Goal: Task Accomplishment & Management: Use online tool/utility

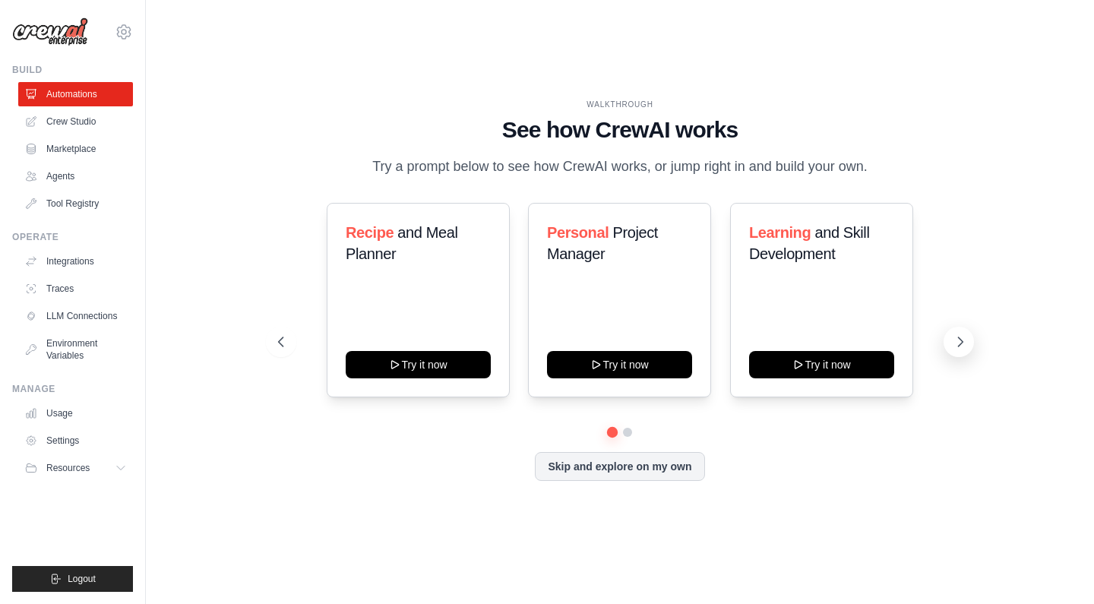
click at [952, 343] on button at bounding box center [958, 342] width 30 height 30
click at [91, 93] on link "Automations" at bounding box center [77, 94] width 115 height 24
click at [573, 469] on div "Fitness and Health Monitor Try it now Automate social media posting Try it now …" at bounding box center [619, 342] width 683 height 278
click at [583, 498] on div "WALKTHROUGH See how CrewAI works Try a prompt below to see how CrewAI works, or…" at bounding box center [619, 302] width 719 height 406
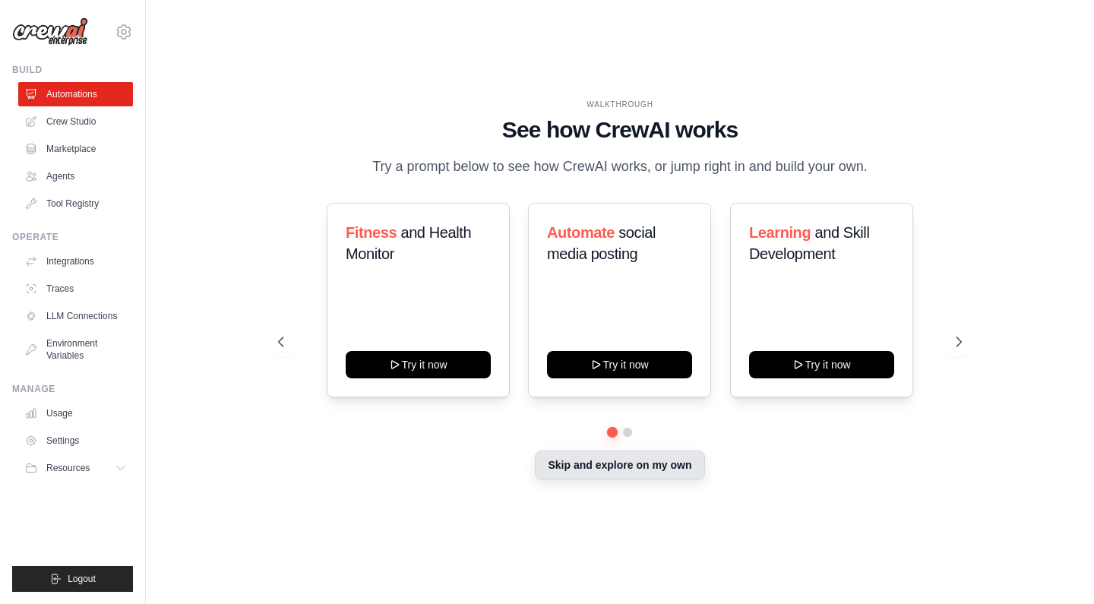
click at [593, 471] on button "Skip and explore on my own" at bounding box center [619, 464] width 169 height 29
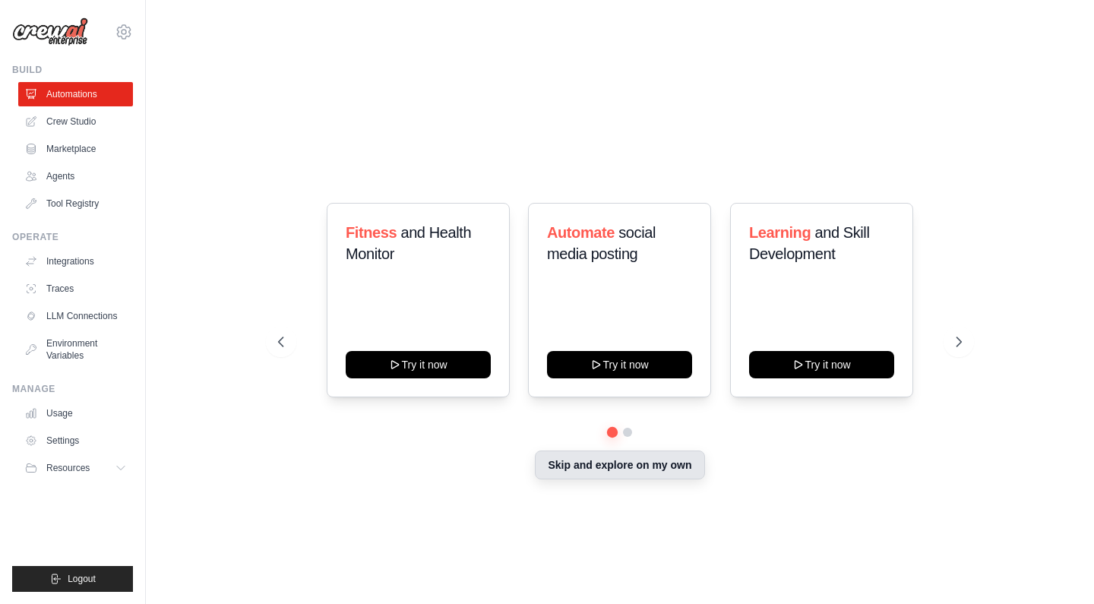
click at [593, 471] on button "Skip and explore on my own" at bounding box center [619, 464] width 169 height 29
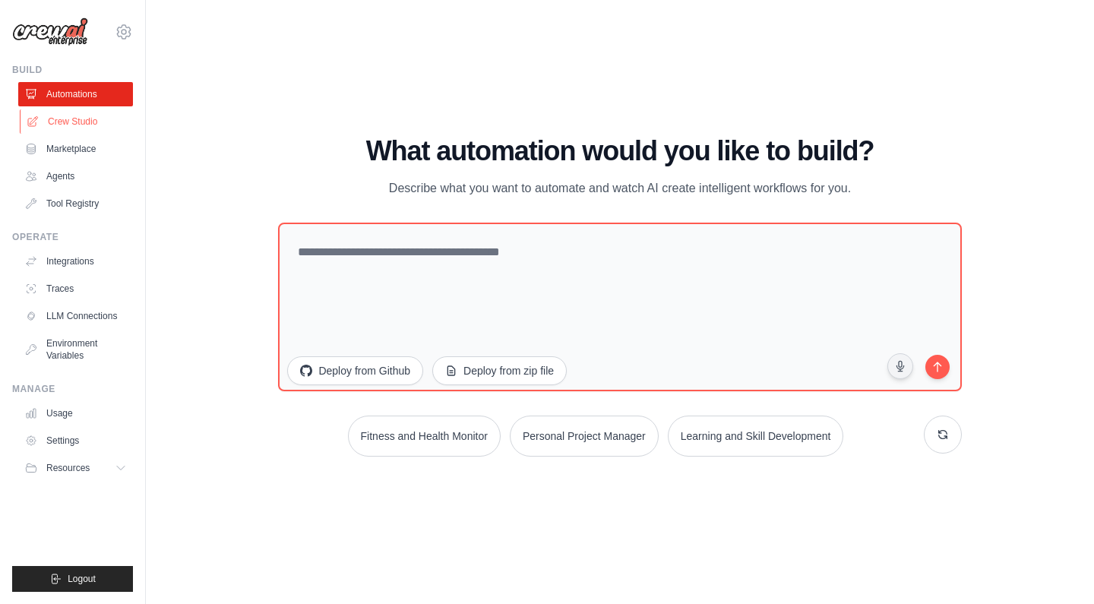
click at [109, 122] on link "Crew Studio" at bounding box center [77, 121] width 115 height 24
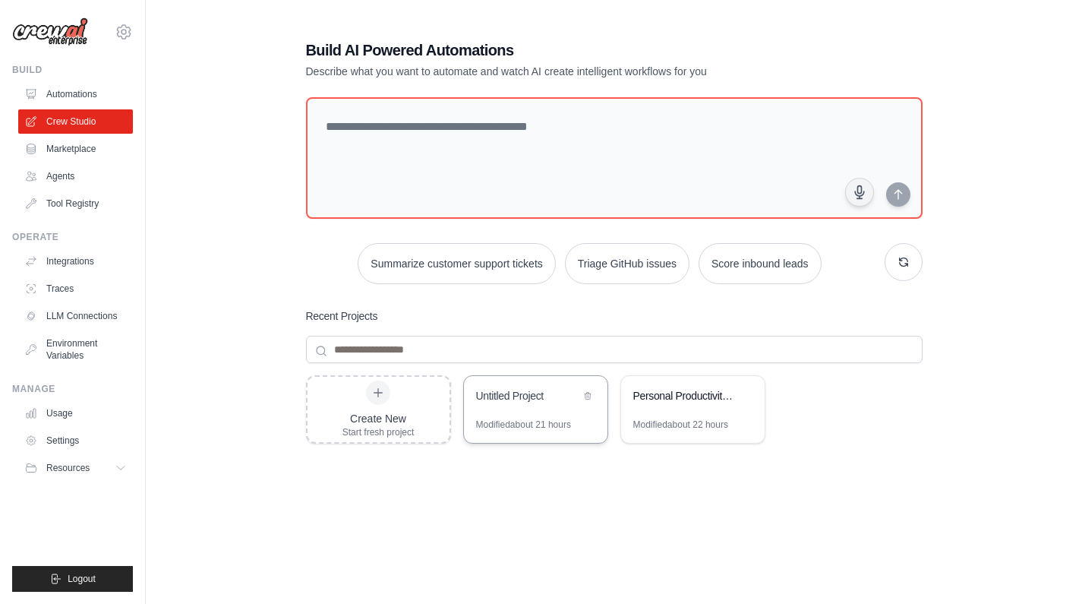
click at [559, 414] on div "Untitled Project" at bounding box center [536, 397] width 144 height 43
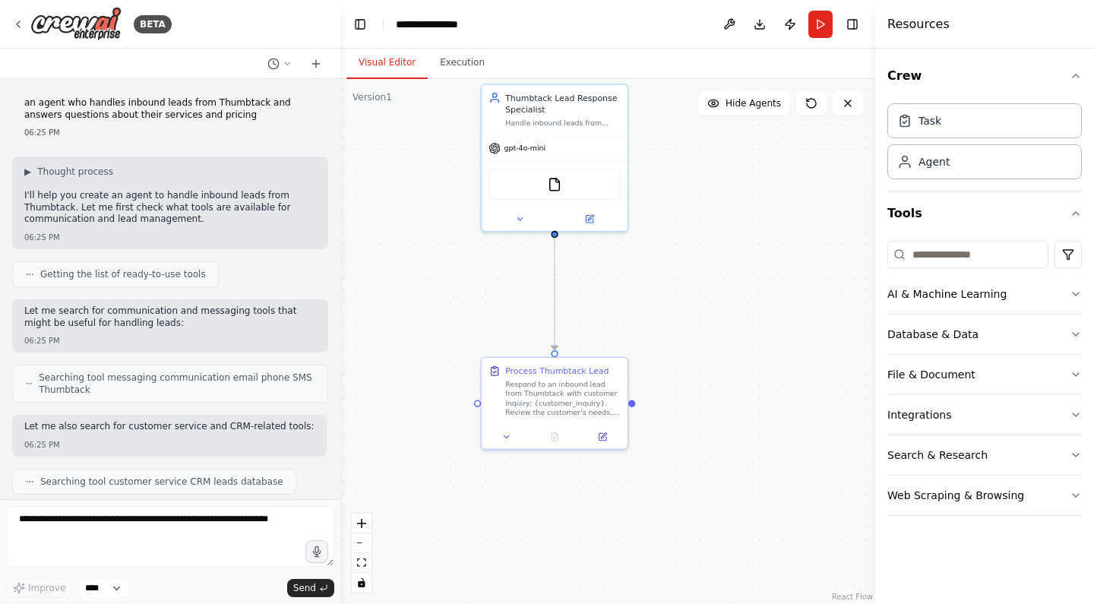
drag, startPoint x: 700, startPoint y: 456, endPoint x: 706, endPoint y: 289, distance: 166.4
click at [706, 289] on div ".deletable-edge-delete-btn { width: 20px; height: 20px; border: 0px solid #ffff…" at bounding box center [607, 341] width 535 height 525
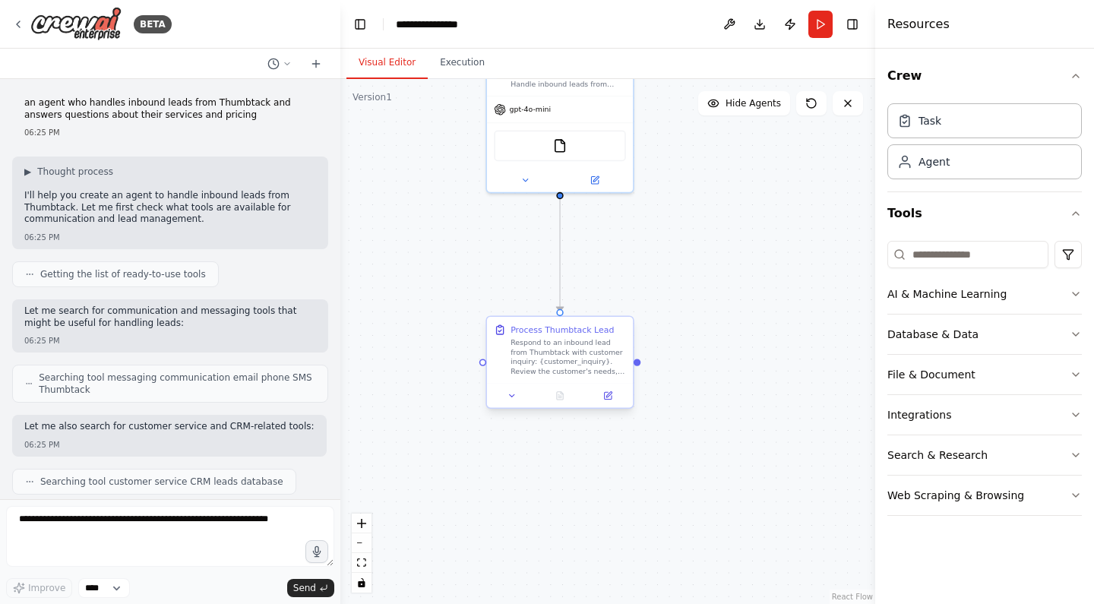
click at [550, 364] on div "Respond to an inbound lead from Thumbtack with customer inquiry: {customer_inqu…" at bounding box center [567, 357] width 115 height 38
click at [550, 363] on div "Respond to an inbound lead from Thumbtack with customer inquiry: {customer_inqu…" at bounding box center [567, 357] width 115 height 38
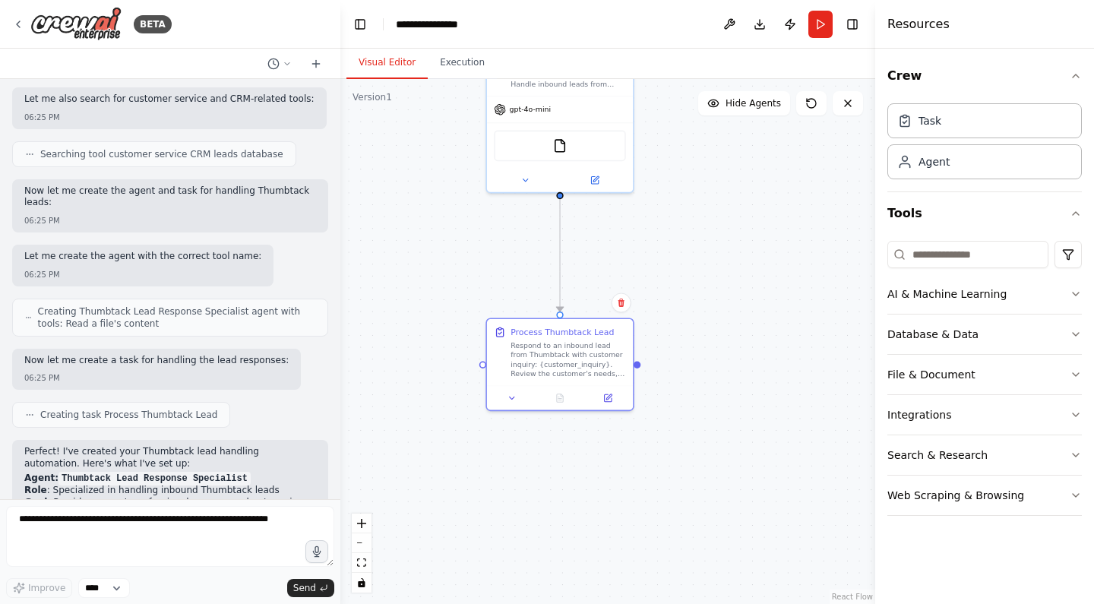
scroll to position [607, 0]
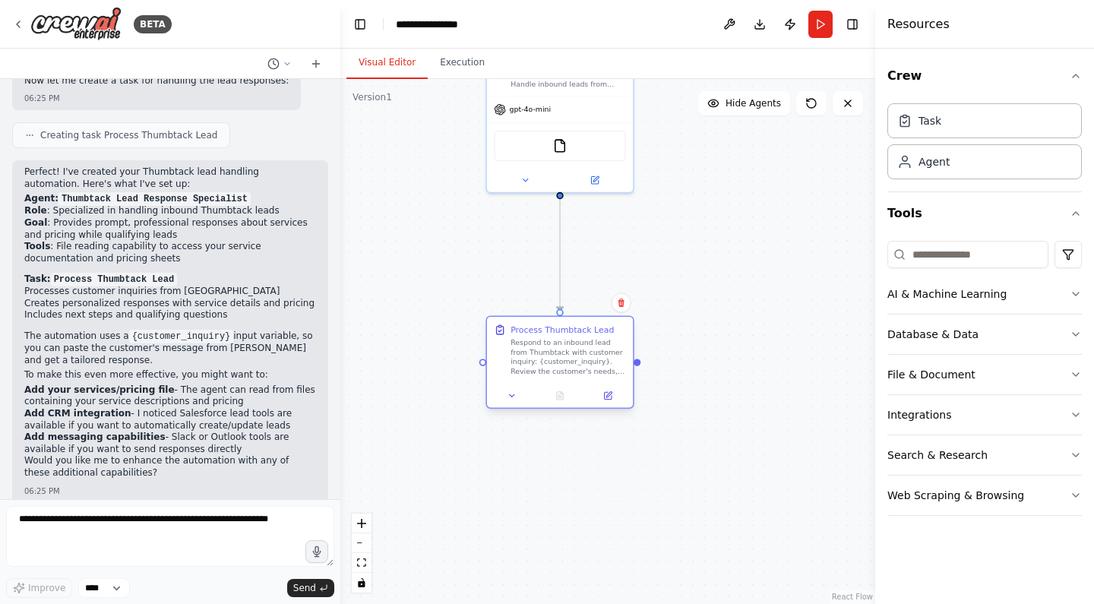
click at [558, 365] on div "Respond to an inbound lead from Thumbtack with customer inquiry: {customer_inqu…" at bounding box center [567, 357] width 115 height 38
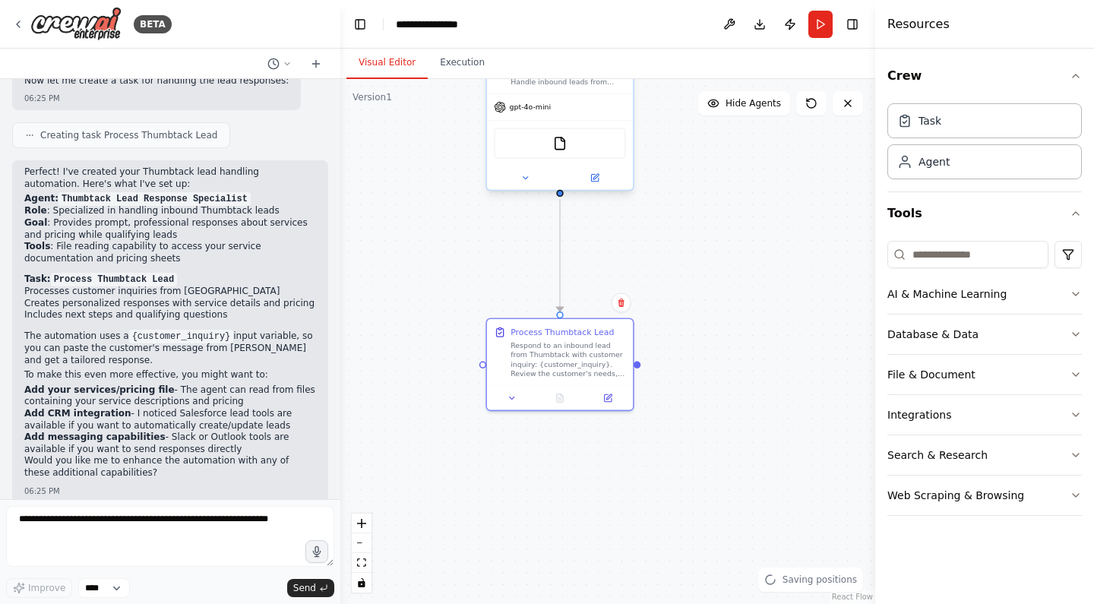
click at [565, 157] on div "FileReadTool" at bounding box center [559, 143] width 131 height 31
click at [558, 160] on div "FileReadTool" at bounding box center [560, 143] width 146 height 46
click at [542, 146] on div "FileReadTool" at bounding box center [559, 143] width 131 height 31
click at [541, 153] on div "FileReadTool" at bounding box center [559, 143] width 131 height 31
click at [592, 376] on div "Respond to an inbound lead from Thumbtack with customer inquiry: {customer_inqu…" at bounding box center [567, 357] width 115 height 38
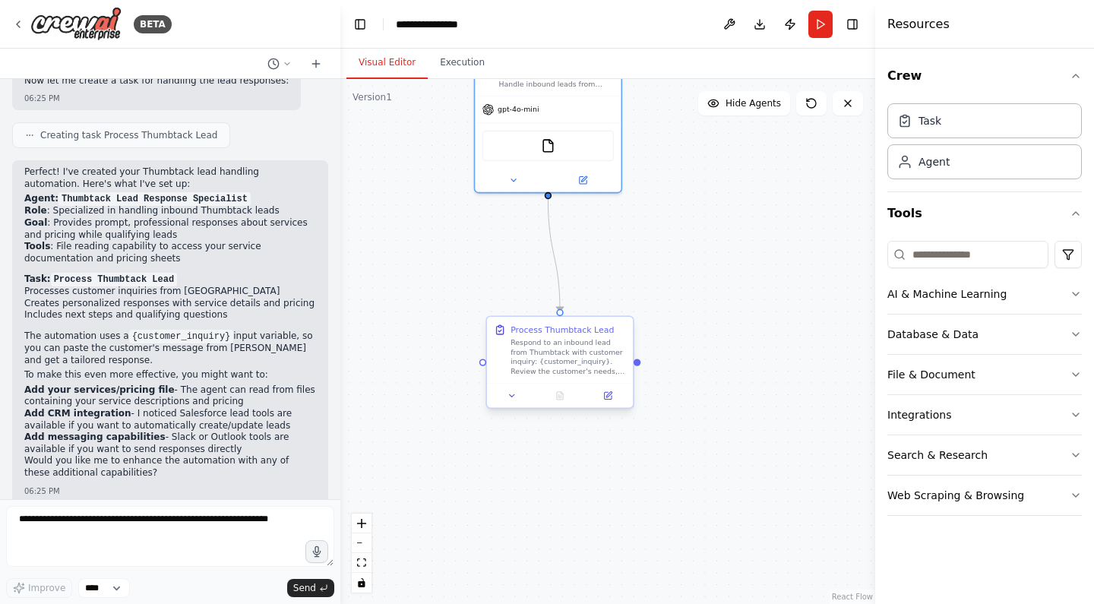
click at [592, 376] on div "Respond to an inbound lead from Thumbtack with customer inquiry: {customer_inqu…" at bounding box center [567, 357] width 115 height 38
click at [509, 331] on div "Process Thumbtack Lead Respond to an inbound lead from Thumbtack with customer …" at bounding box center [559, 350] width 131 height 52
click at [503, 333] on icon at bounding box center [500, 331] width 7 height 8
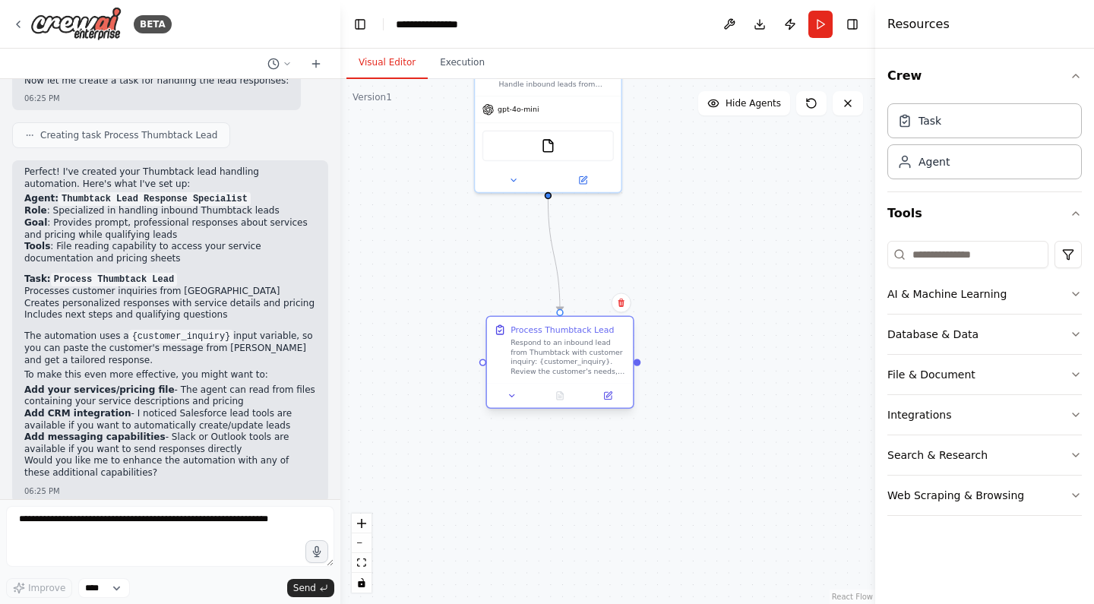
click at [552, 352] on div "Respond to an inbound lead from Thumbtack with customer inquiry: {customer_inqu…" at bounding box center [567, 357] width 115 height 38
click at [579, 368] on div "Respond to an inbound lead from Thumbtack with customer inquiry: {customer_inqu…" at bounding box center [567, 357] width 115 height 38
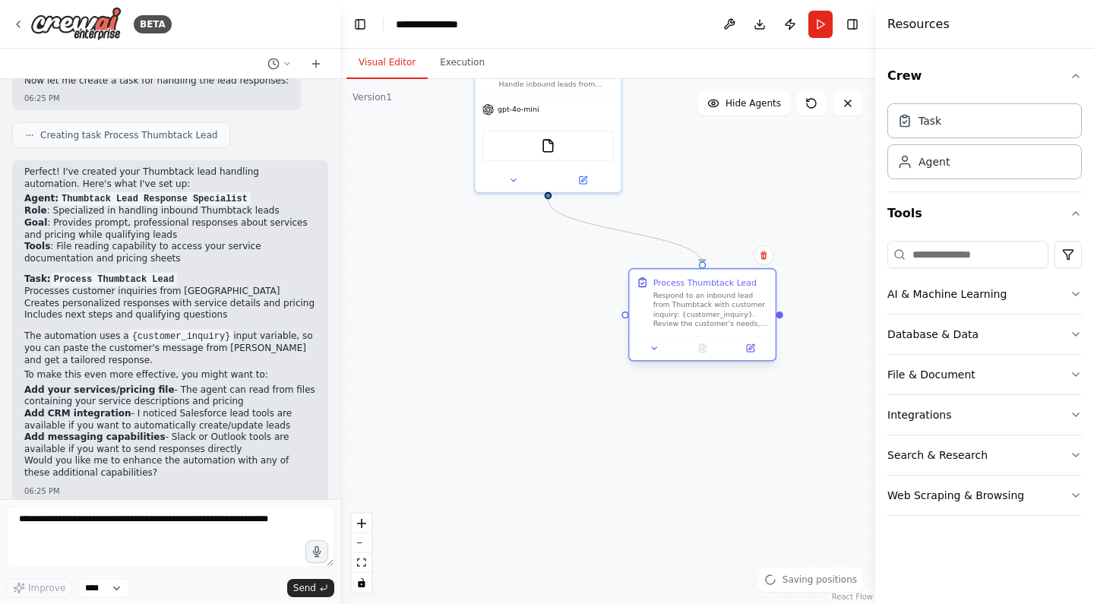
drag, startPoint x: 605, startPoint y: 380, endPoint x: 715, endPoint y: 363, distance: 111.4
click at [721, 360] on div "Process Thumbtack Lead Respond to an inbound lead from Thumbtack with customer …" at bounding box center [702, 314] width 148 height 93
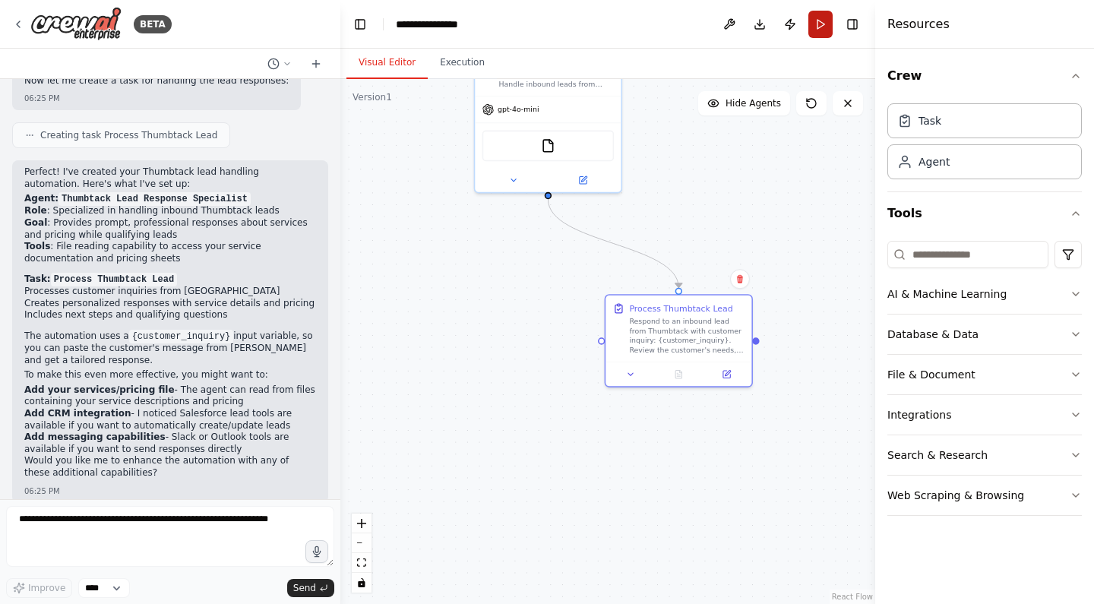
click at [816, 28] on button "Run" at bounding box center [820, 24] width 24 height 27
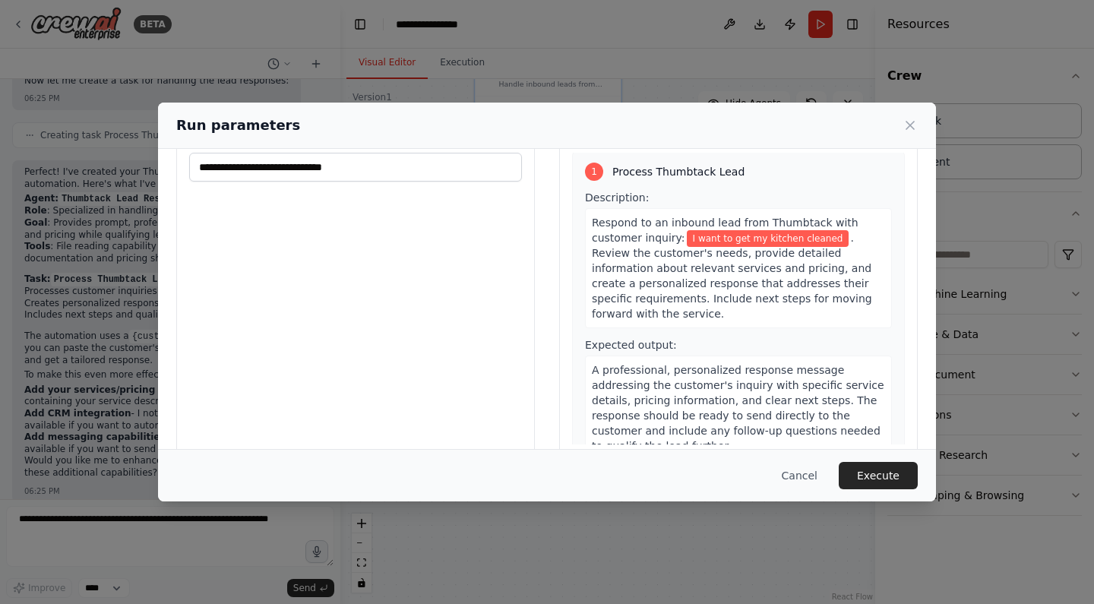
scroll to position [0, 0]
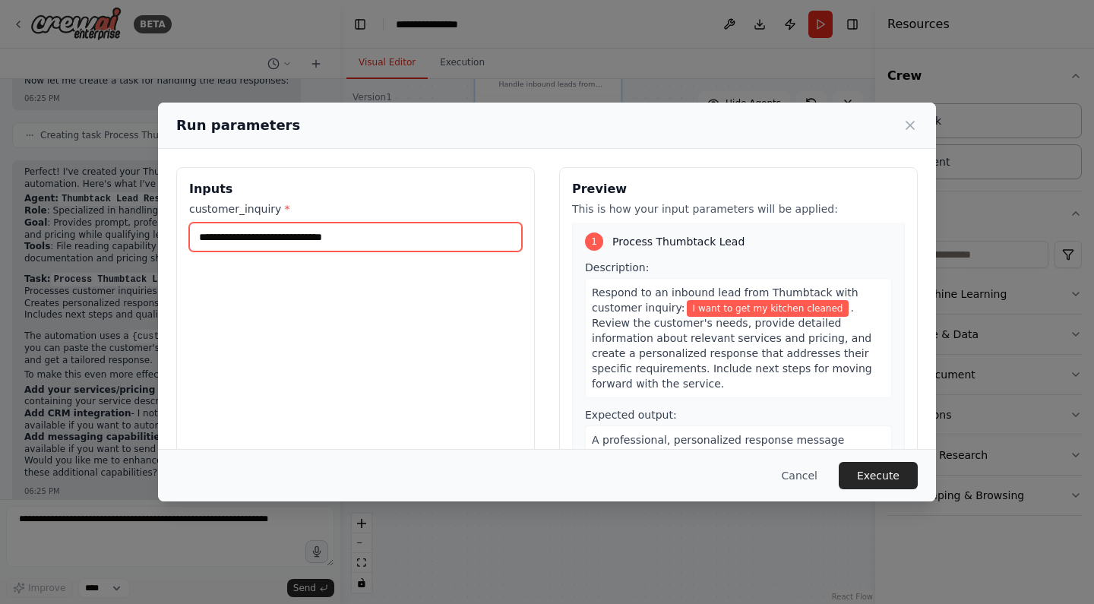
drag, startPoint x: 379, startPoint y: 242, endPoint x: 352, endPoint y: 247, distance: 27.9
click at [368, 256] on div "**********" at bounding box center [355, 347] width 359 height 360
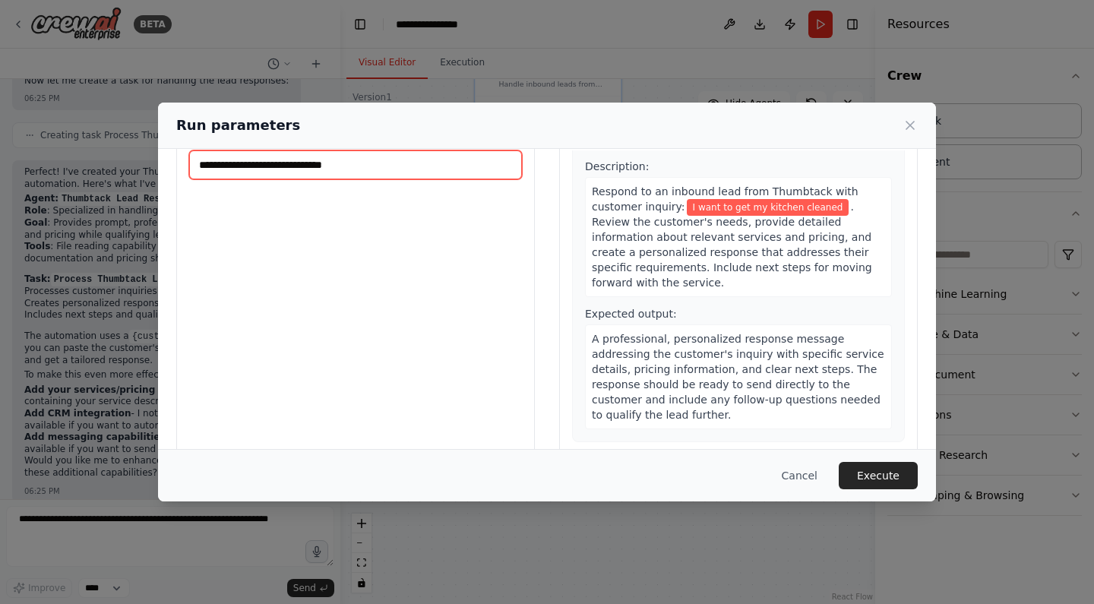
scroll to position [96, 0]
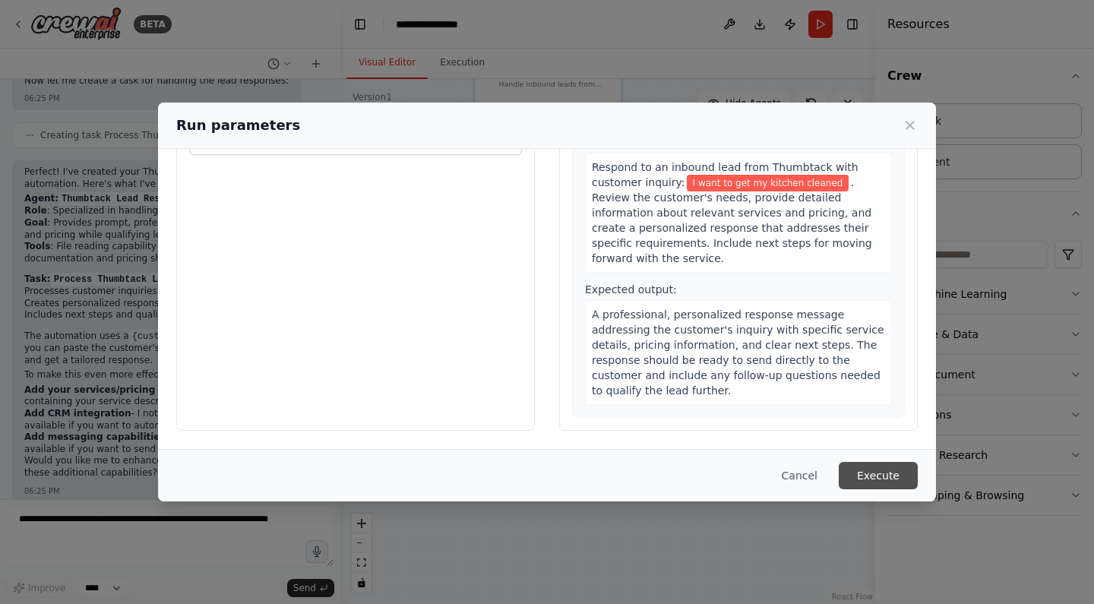
click at [869, 471] on button "Execute" at bounding box center [878, 475] width 79 height 27
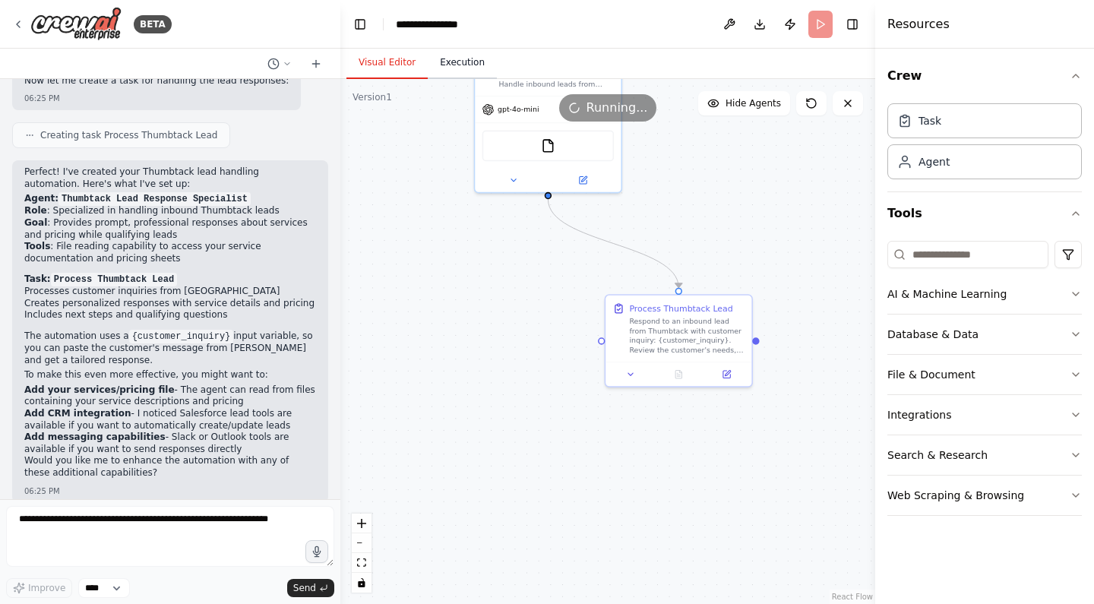
click at [454, 64] on button "Execution" at bounding box center [462, 63] width 69 height 32
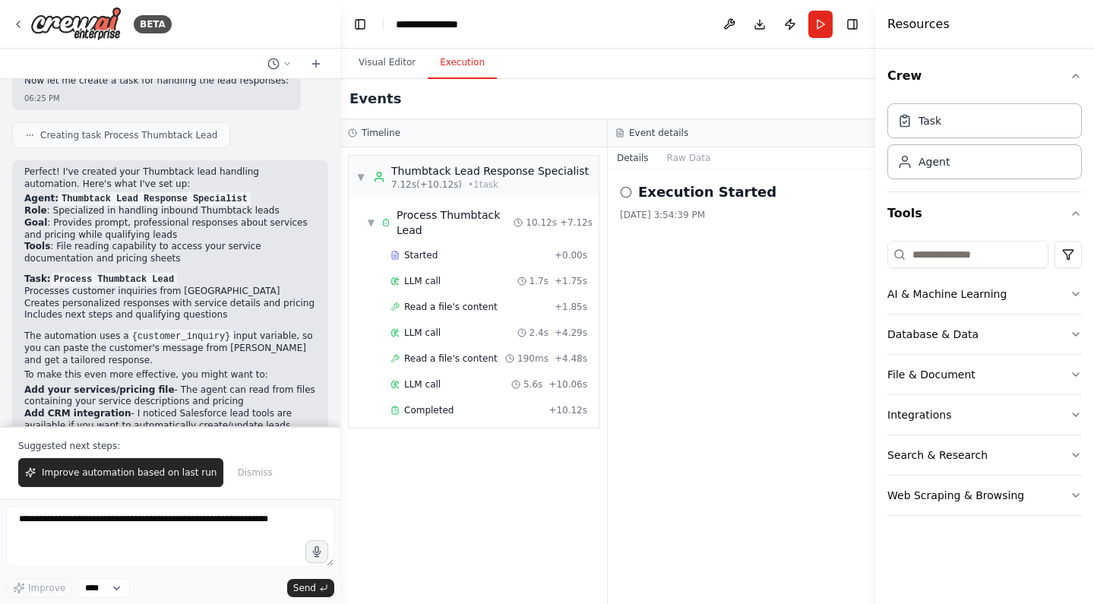
click at [390, 81] on div "Events" at bounding box center [607, 99] width 535 height 40
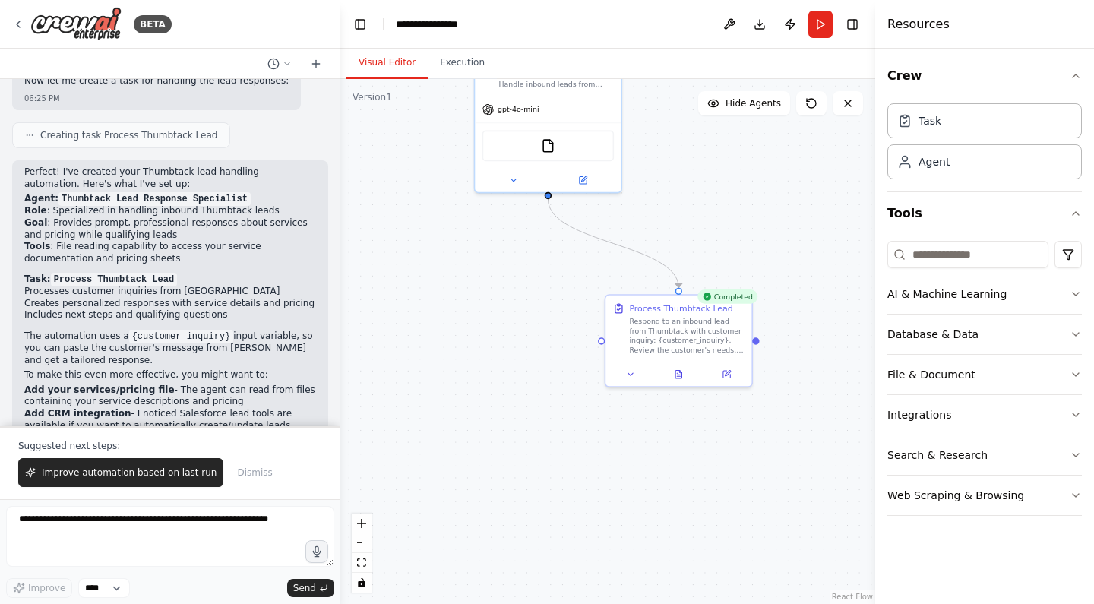
click at [388, 72] on button "Visual Editor" at bounding box center [386, 63] width 81 height 32
click at [660, 358] on div "Process Thumbtack Lead Respond to an inbound lead from Thumbtack with customer …" at bounding box center [678, 326] width 146 height 67
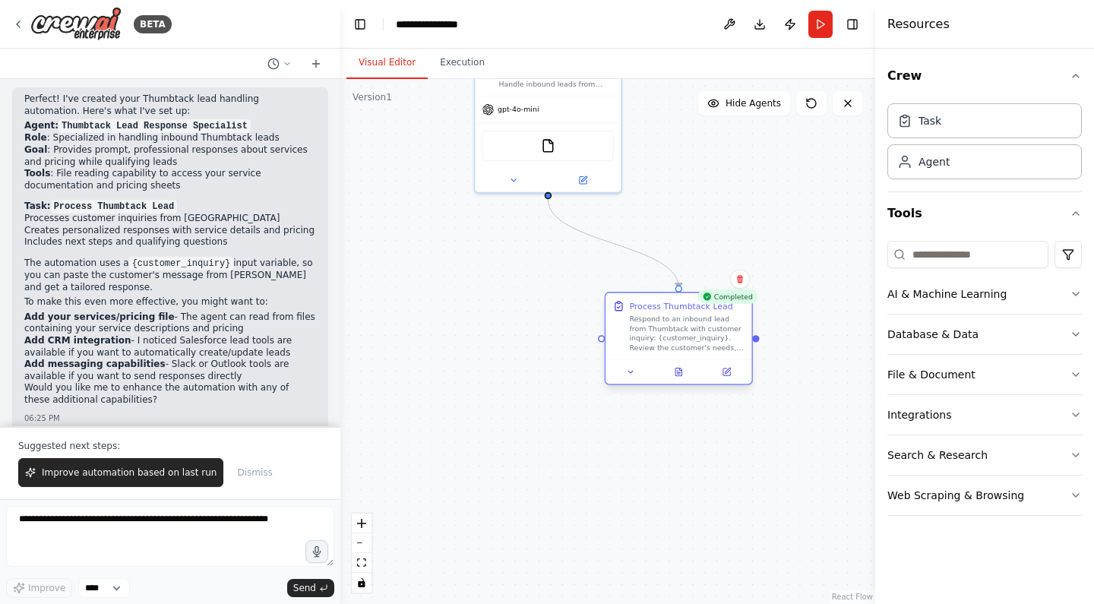
click at [676, 379] on div at bounding box center [678, 371] width 146 height 24
click at [687, 371] on button at bounding box center [678, 372] width 50 height 14
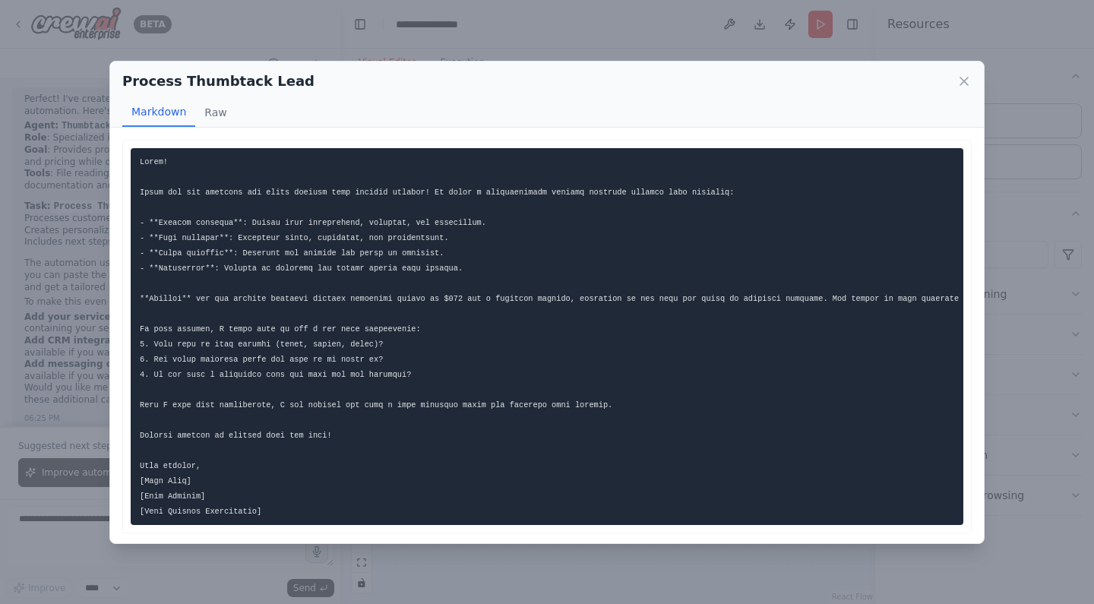
drag, startPoint x: 190, startPoint y: 200, endPoint x: 403, endPoint y: 235, distance: 216.4
click at [370, 201] on pre at bounding box center [547, 336] width 833 height 377
click at [418, 221] on code at bounding box center [648, 336] width 1016 height 359
drag, startPoint x: 261, startPoint y: 376, endPoint x: 419, endPoint y: 368, distance: 158.2
click at [416, 368] on pre at bounding box center [547, 336] width 833 height 377
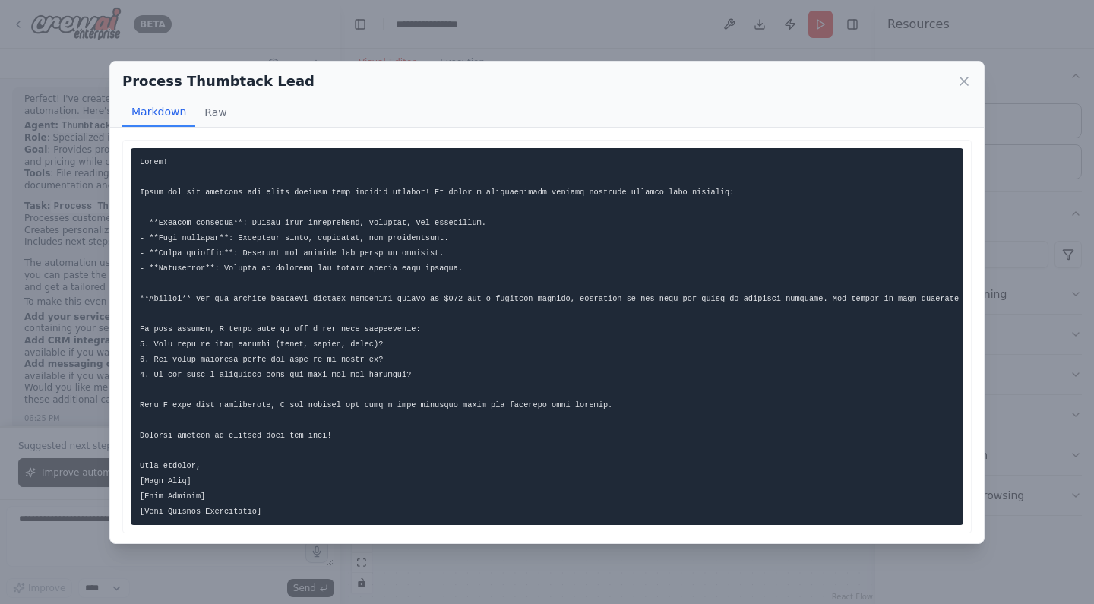
click at [432, 378] on pre at bounding box center [547, 336] width 833 height 377
click at [965, 88] on icon at bounding box center [963, 81] width 15 height 15
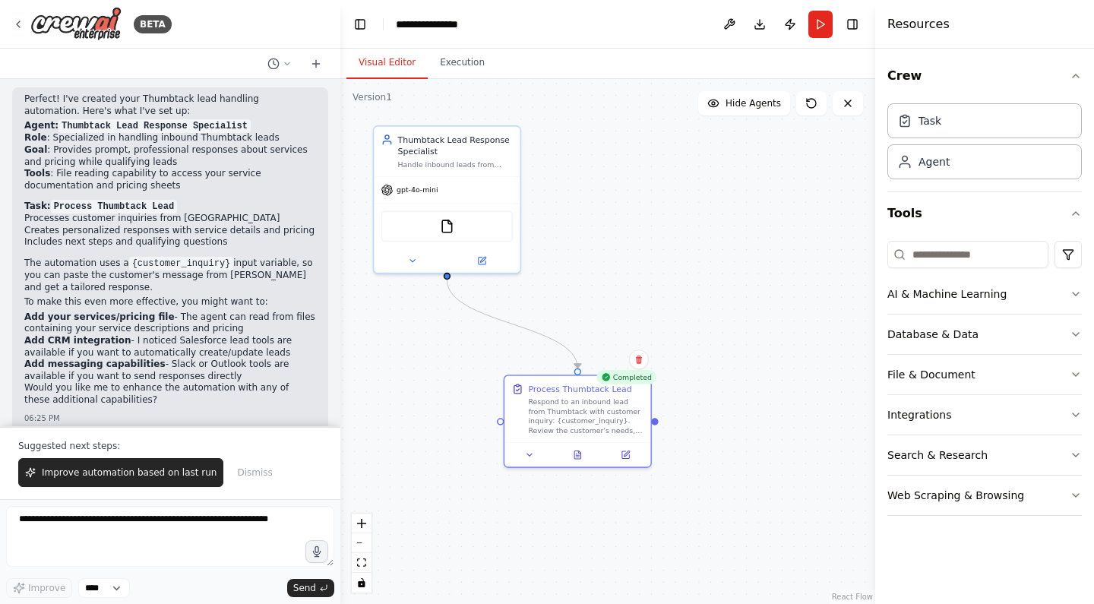
drag, startPoint x: 769, startPoint y: 195, endPoint x: 672, endPoint y: 280, distance: 128.7
click at [672, 280] on div ".deletable-edge-delete-btn { width: 20px; height: 20px; border: 0px solid #ffff…" at bounding box center [607, 341] width 535 height 525
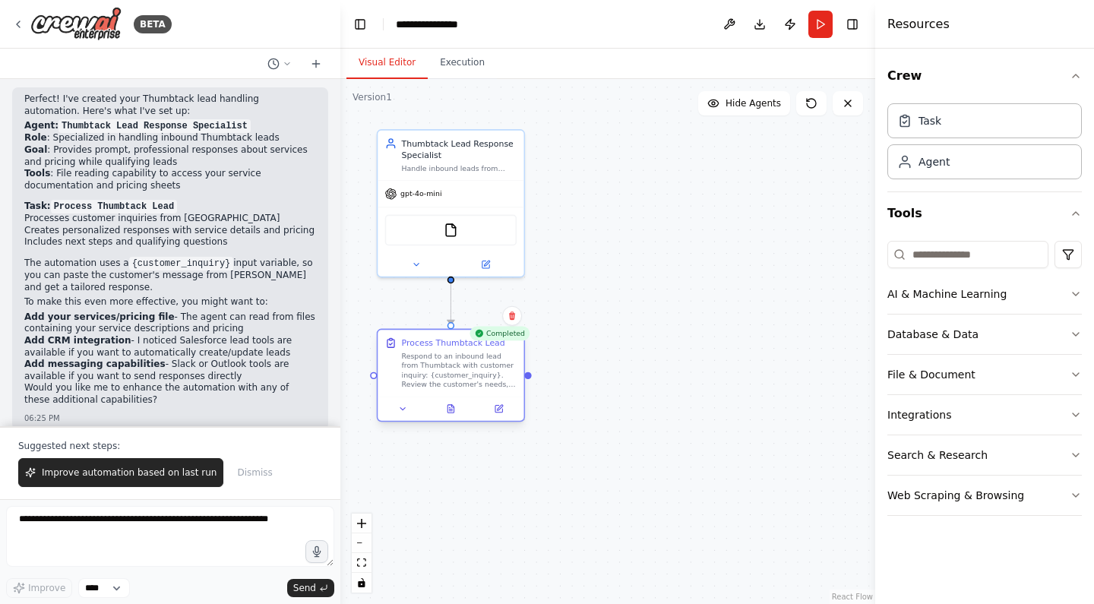
drag, startPoint x: 567, startPoint y: 411, endPoint x: 436, endPoint y: 351, distance: 143.8
click at [436, 351] on div "Respond to an inbound lead from Thumbtack with customer inquiry: {customer_inqu…" at bounding box center [459, 370] width 115 height 38
click at [622, 322] on div ".deletable-edge-delete-btn { width: 20px; height: 20px; border: 0px solid #ffff…" at bounding box center [607, 341] width 535 height 525
click at [468, 166] on div "Handle inbound leads from Thumbtack by providing prompt, professional responses…" at bounding box center [459, 166] width 115 height 10
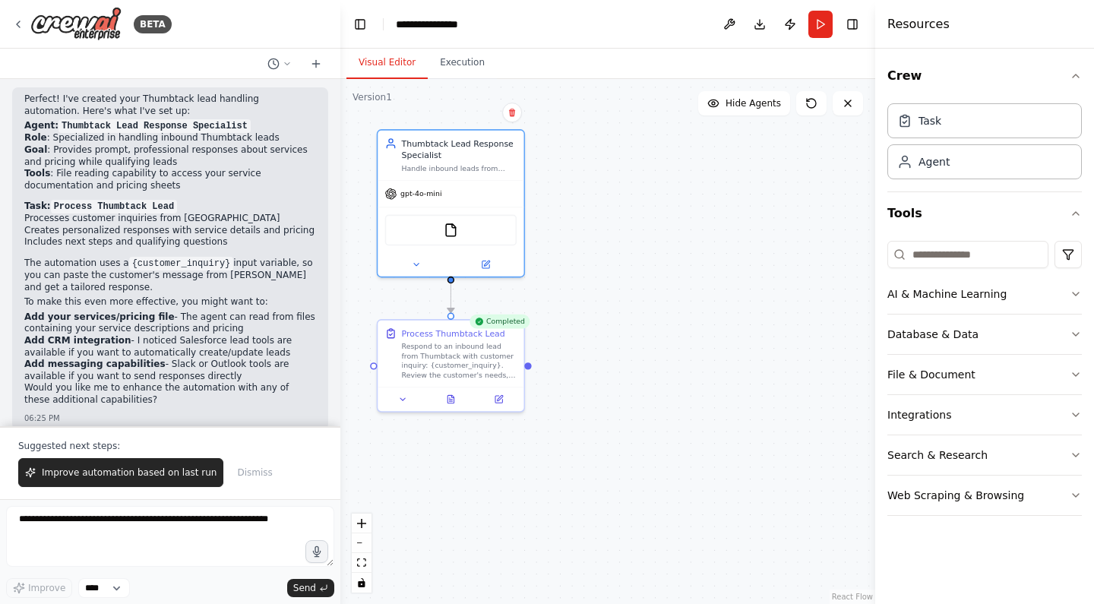
click at [560, 213] on div ".deletable-edge-delete-btn { width: 20px; height: 20px; border: 0px solid #ffff…" at bounding box center [607, 341] width 535 height 525
click at [918, 390] on button "File & Document" at bounding box center [984, 374] width 194 height 39
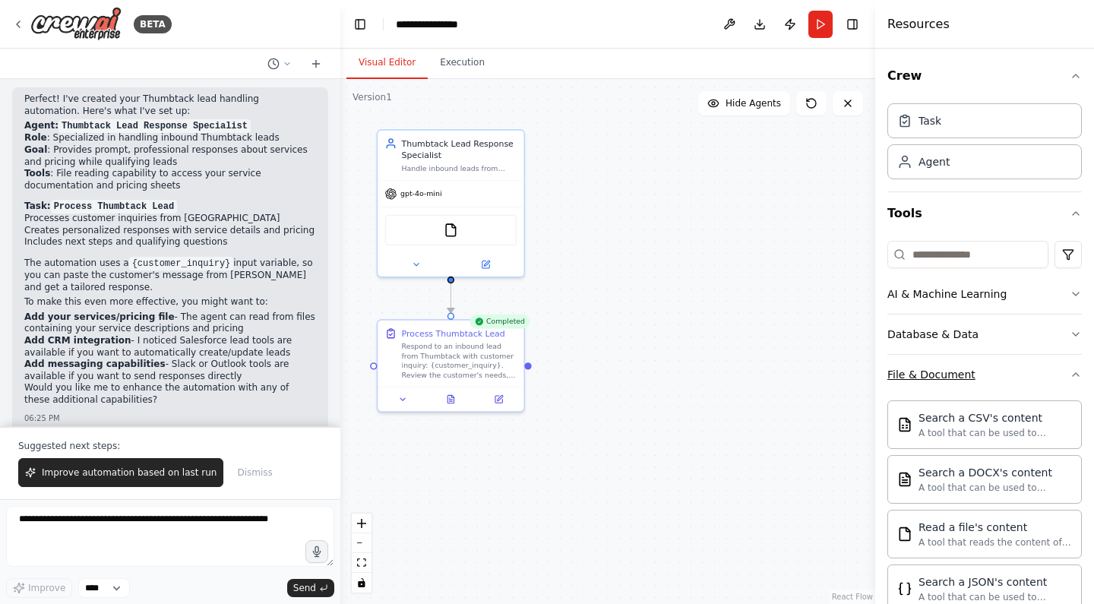
click at [966, 373] on div "File & Document" at bounding box center [931, 374] width 88 height 15
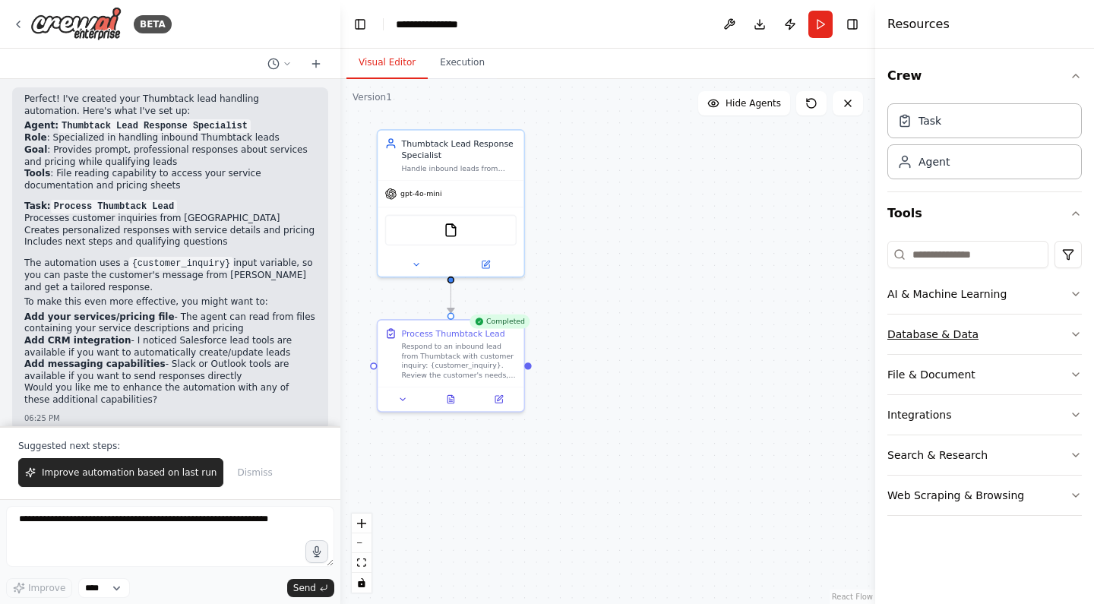
click at [989, 321] on button "Database & Data" at bounding box center [984, 333] width 194 height 39
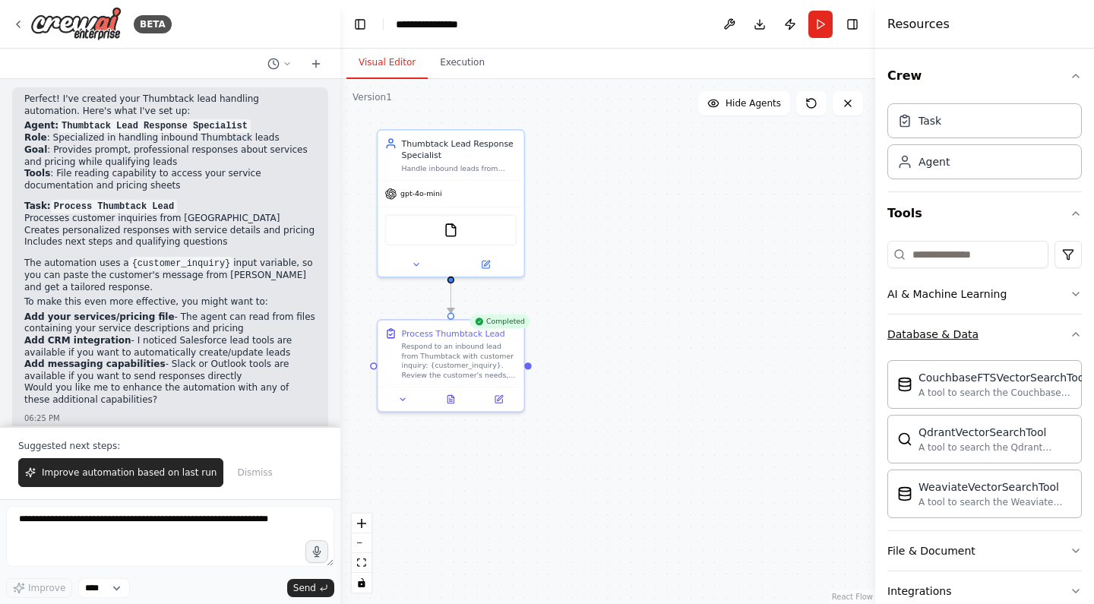
click at [985, 330] on button "Database & Data" at bounding box center [984, 333] width 194 height 39
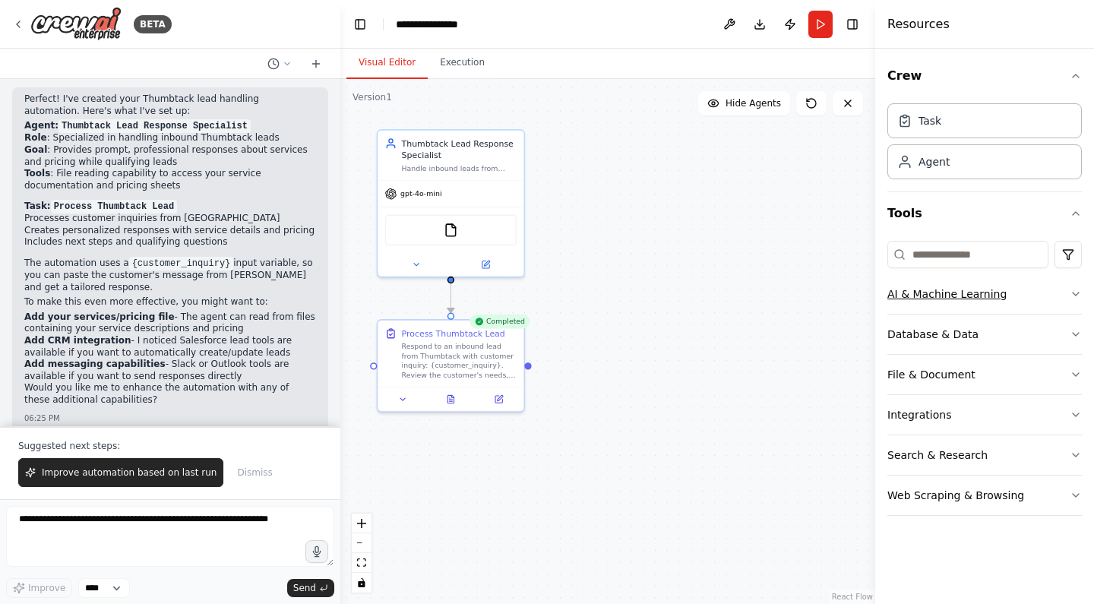
click at [984, 311] on button "AI & Machine Learning" at bounding box center [984, 293] width 194 height 39
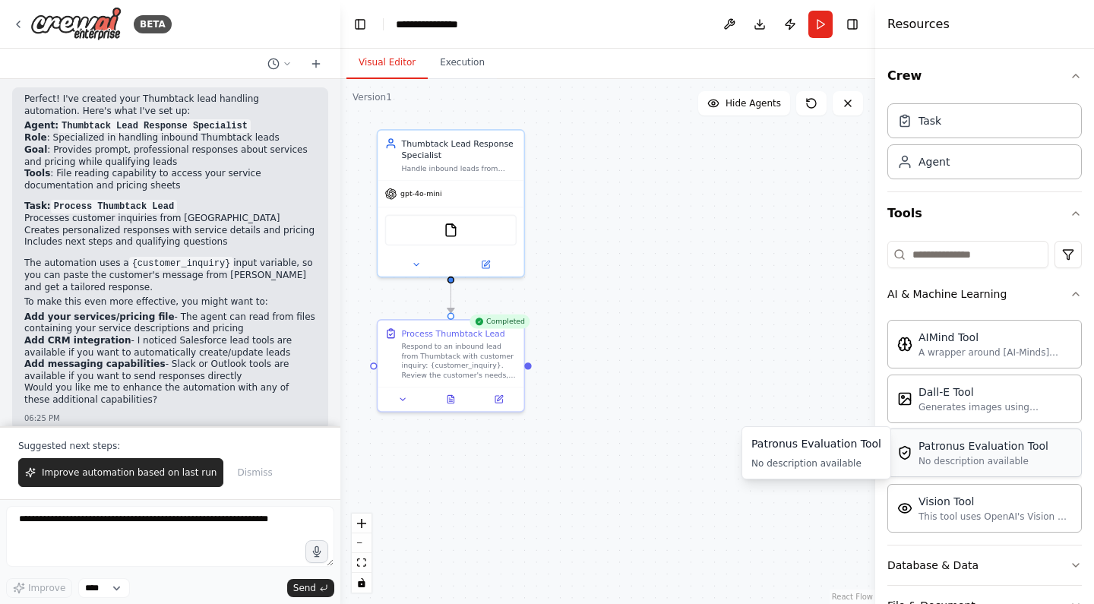
click at [1013, 464] on div "No description available" at bounding box center [983, 461] width 130 height 12
click at [943, 461] on div "No description available" at bounding box center [983, 461] width 130 height 12
click at [936, 450] on div "Patronus Evaluation Tool" at bounding box center [983, 445] width 130 height 15
click at [935, 449] on div "Patronus Evaluation Tool" at bounding box center [983, 445] width 130 height 15
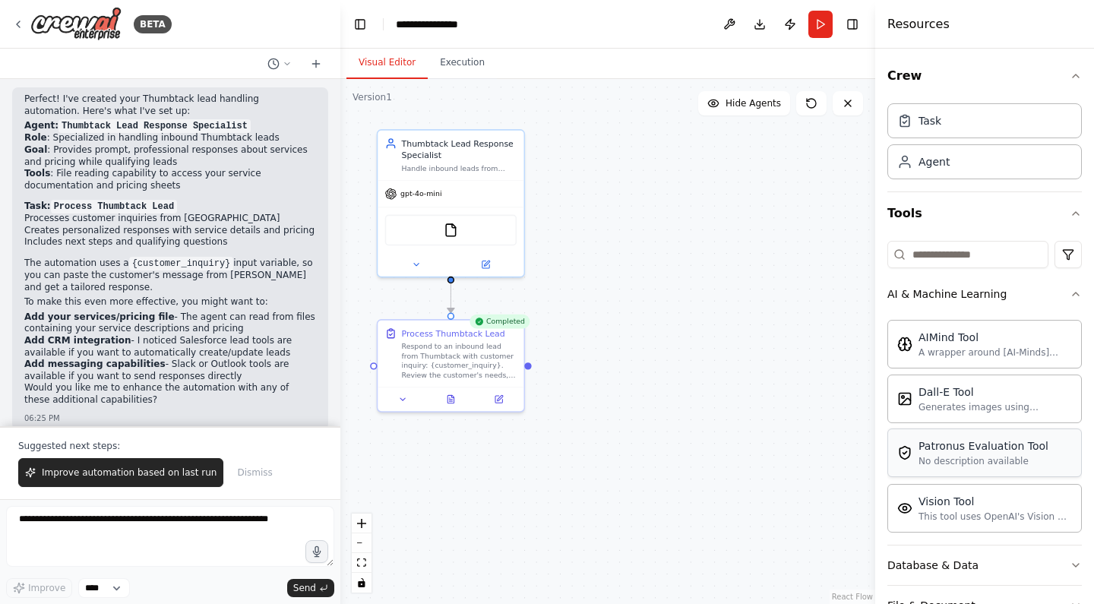
click at [935, 449] on div "Patronus Evaluation Tool" at bounding box center [983, 445] width 130 height 15
click at [905, 451] on img at bounding box center [904, 452] width 15 height 15
click at [911, 444] on div "Patronus Evaluation Tool No description available" at bounding box center [972, 452] width 151 height 29
click at [681, 322] on div ".deletable-edge-delete-btn { width: 20px; height: 20px; border: 0px solid #ffff…" at bounding box center [607, 341] width 535 height 525
click at [729, 352] on div ".deletable-edge-delete-btn { width: 20px; height: 20px; border: 0px solid #ffff…" at bounding box center [607, 341] width 535 height 525
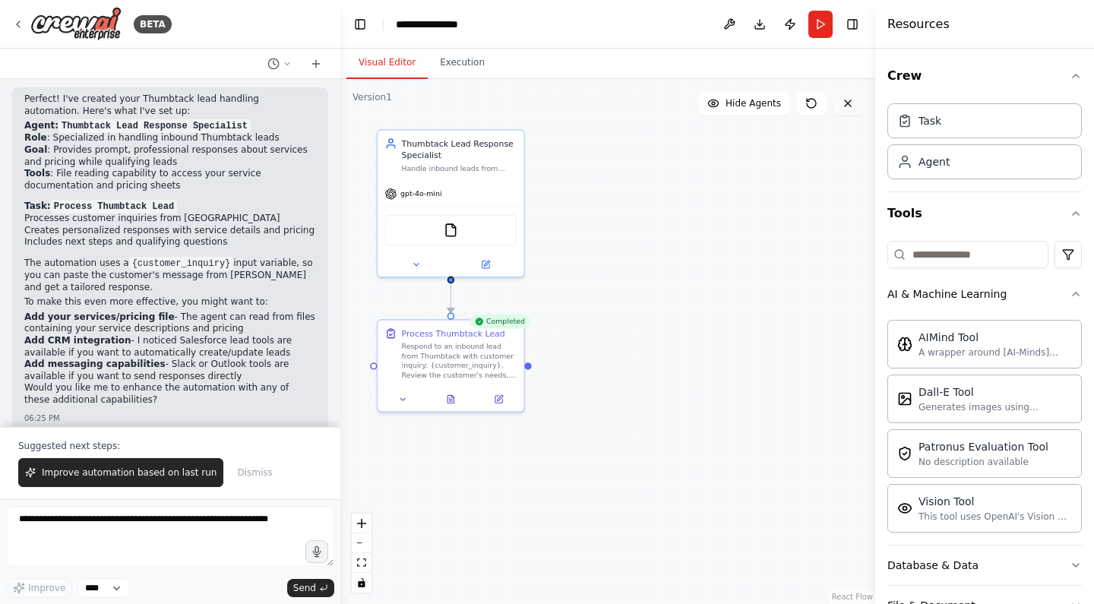
click at [842, 102] on icon at bounding box center [848, 103] width 12 height 12
click at [791, 235] on div ".deletable-edge-delete-btn { width: 20px; height: 20px; border: 0px solid #ffff…" at bounding box center [607, 341] width 535 height 525
click at [757, 104] on span "Hide Agents" at bounding box center [752, 103] width 55 height 12
click at [757, 104] on span "Show Agents" at bounding box center [751, 103] width 59 height 12
click at [752, 226] on div ".deletable-edge-delete-btn { width: 20px; height: 20px; border: 0px solid #ffff…" at bounding box center [607, 341] width 535 height 525
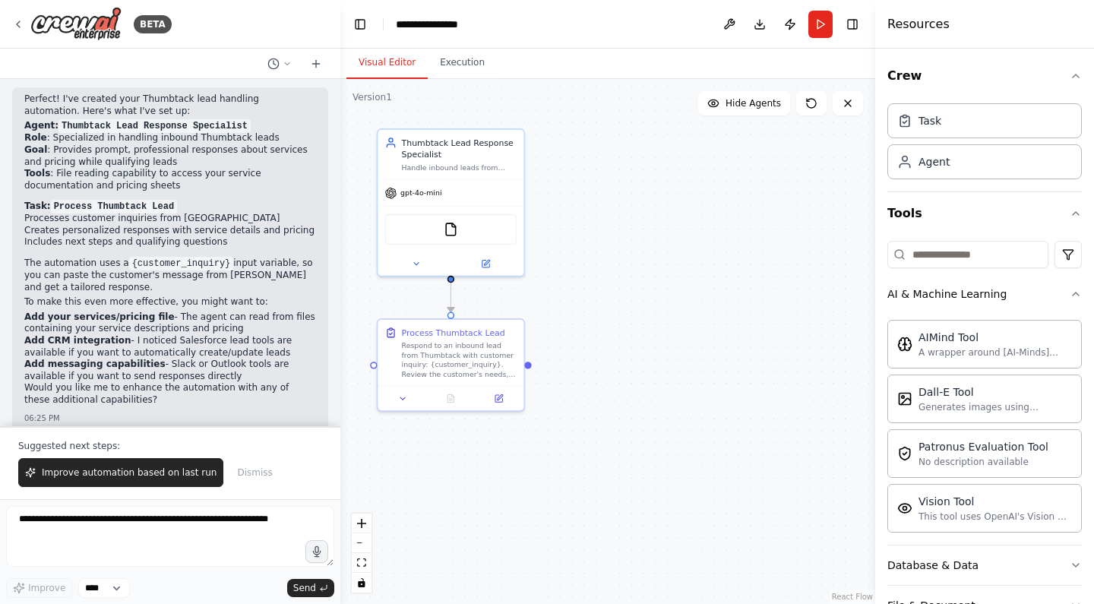
click at [564, 379] on div ".deletable-edge-delete-btn { width: 20px; height: 20px; border: 0px solid #ffff…" at bounding box center [607, 341] width 535 height 525
click at [496, 370] on div "Respond to an inbound lead from Thumbtack with customer inquiry: {customer_inqu…" at bounding box center [459, 358] width 115 height 38
click at [834, 419] on div ".deletable-edge-delete-btn { width: 20px; height: 20px; border: 0px solid #ffff…" at bounding box center [607, 341] width 535 height 525
click at [946, 451] on div "Patronus Evaluation Tool" at bounding box center [983, 445] width 130 height 15
click at [945, 463] on div "No description available" at bounding box center [983, 461] width 130 height 12
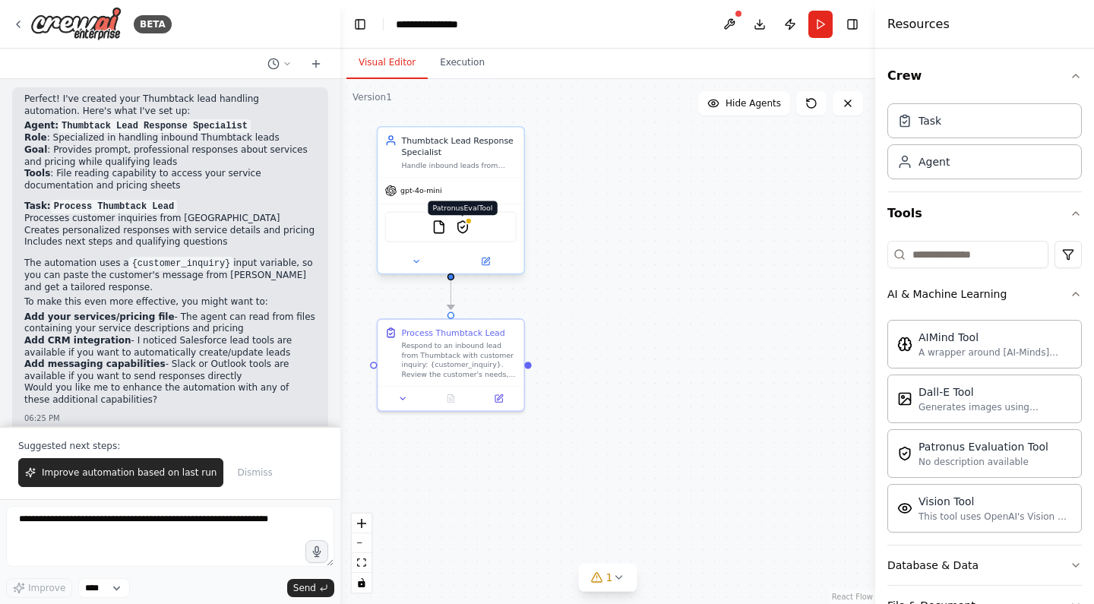
click at [463, 229] on img at bounding box center [463, 227] width 14 height 14
click at [465, 220] on img at bounding box center [463, 227] width 14 height 14
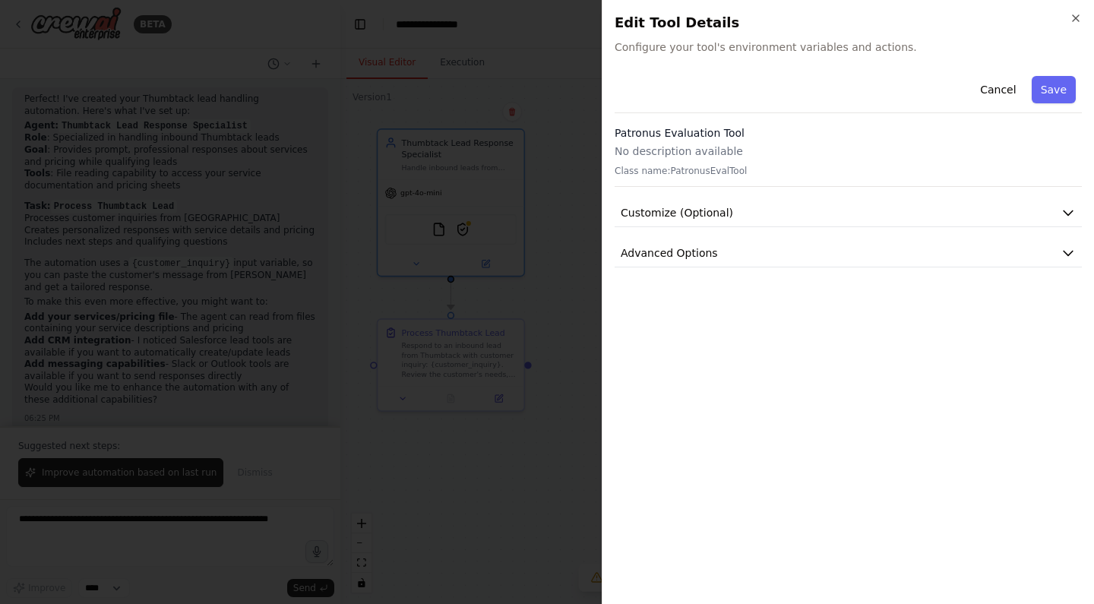
click at [630, 193] on div "Cancel Save Patronus Evaluation Tool No description available Class name: Patro…" at bounding box center [848, 168] width 467 height 197
click at [647, 215] on span "Customize (Optional)" at bounding box center [677, 212] width 112 height 15
click at [672, 150] on p "No description available" at bounding box center [848, 151] width 467 height 15
click at [1076, 19] on icon "button" at bounding box center [1076, 18] width 12 height 12
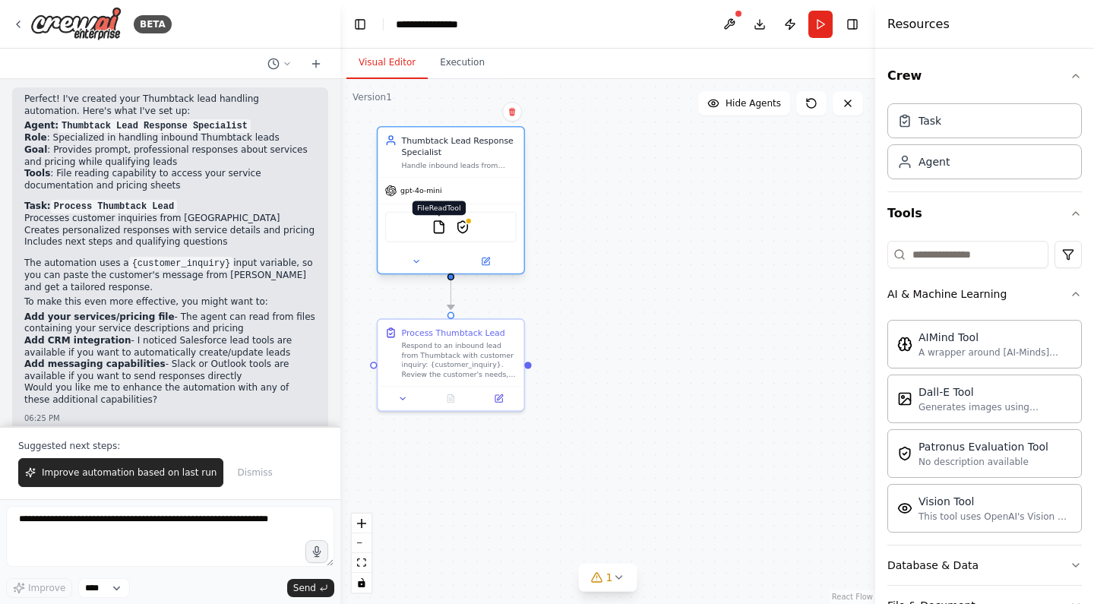
click at [440, 228] on img at bounding box center [438, 227] width 14 height 14
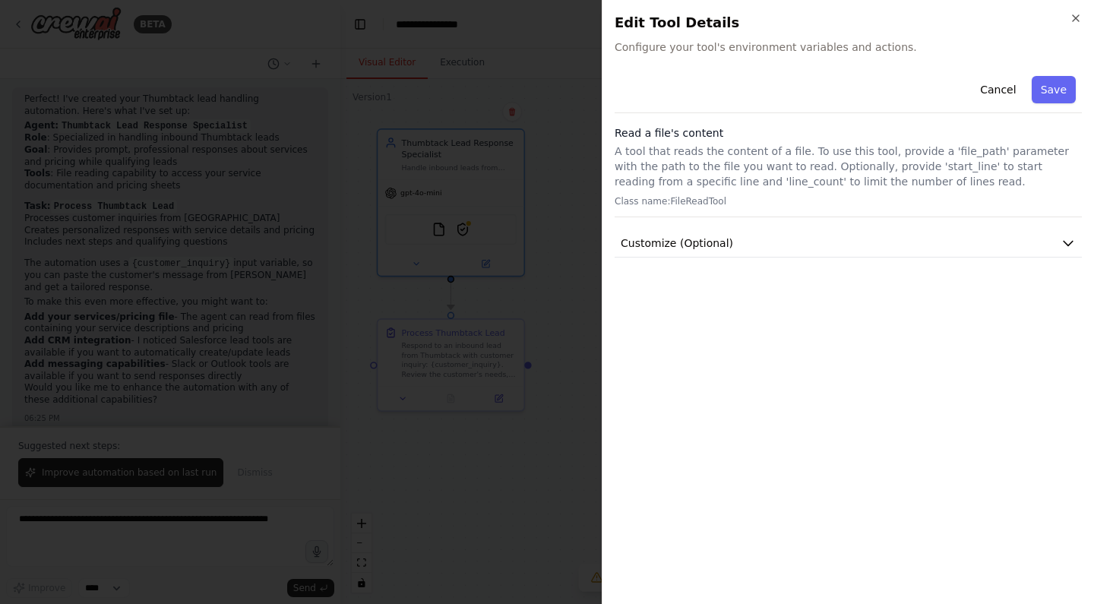
click at [1076, 25] on div "Close Edit Tool Details Configure your tool's environment variables and actions…" at bounding box center [848, 302] width 492 height 604
click at [1070, 14] on icon "button" at bounding box center [1076, 18] width 12 height 12
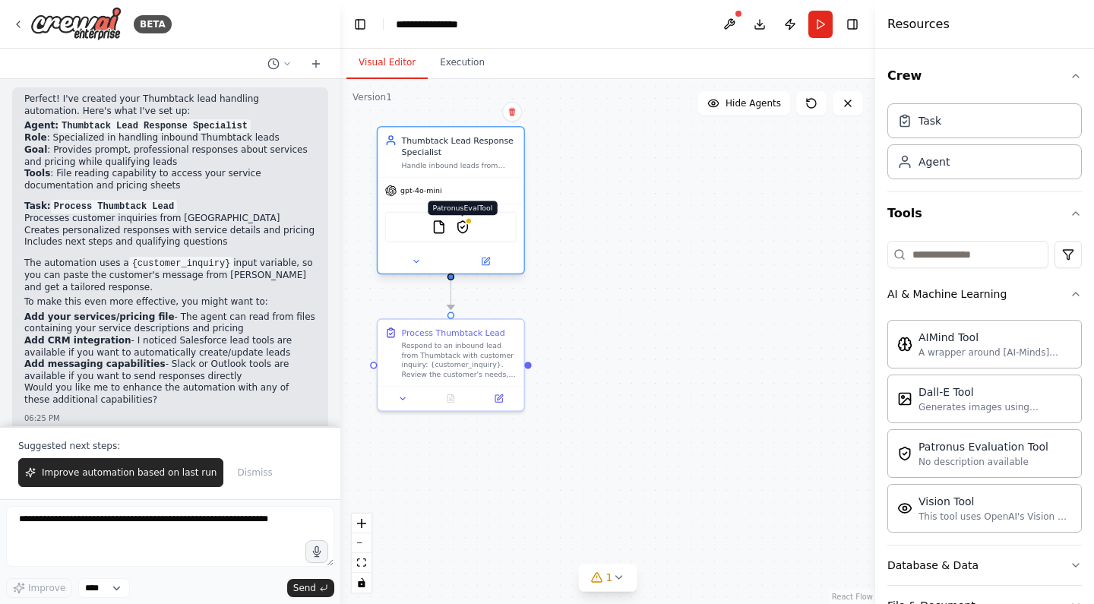
click at [468, 227] on img at bounding box center [463, 227] width 14 height 14
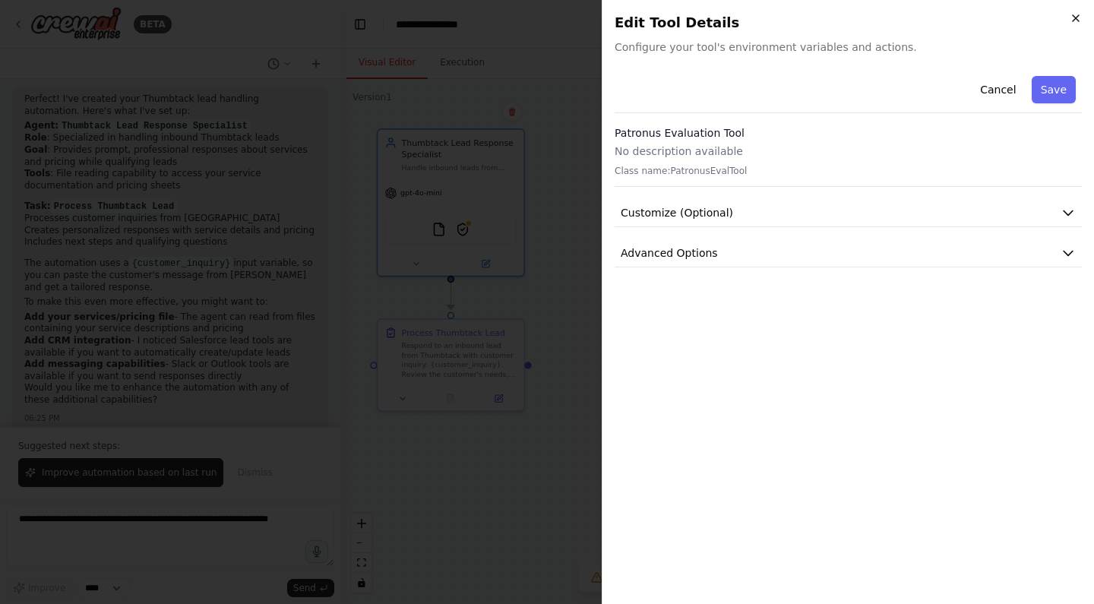
click at [1071, 17] on icon "button" at bounding box center [1076, 18] width 12 height 12
